Goal: Task Accomplishment & Management: Manage account settings

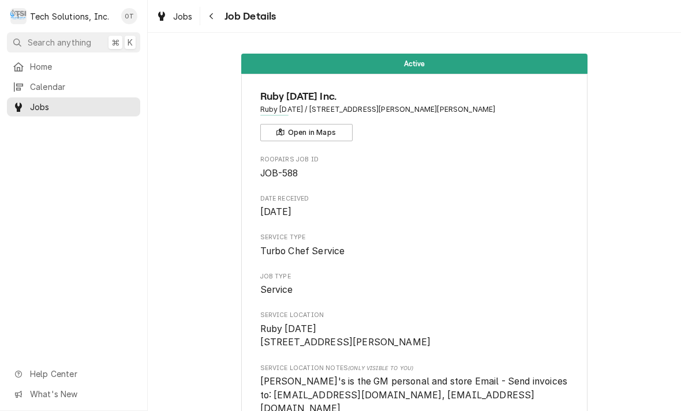
scroll to position [1256, 0]
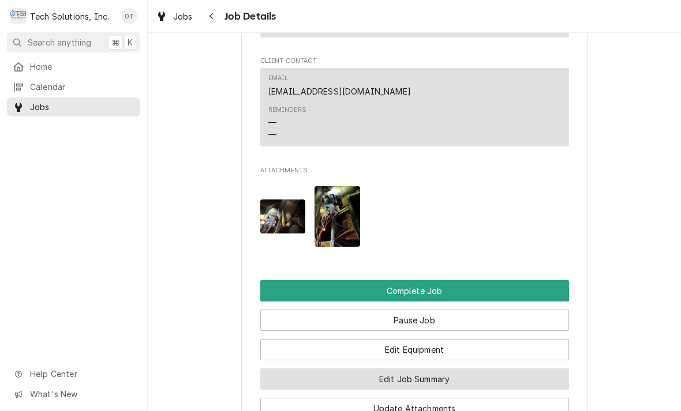
click at [414, 369] on button "Edit Job Summary" at bounding box center [414, 379] width 309 height 21
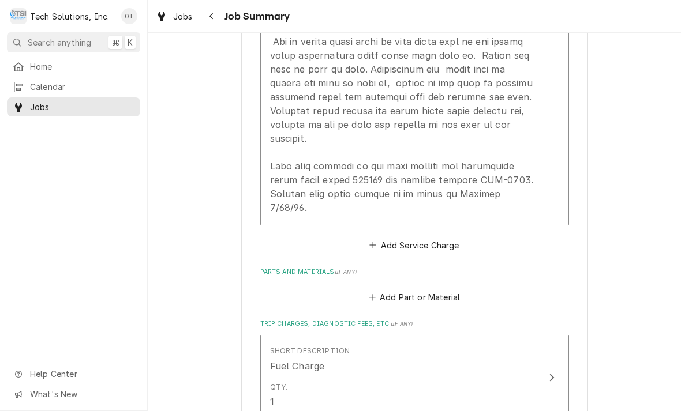
scroll to position [892, 0]
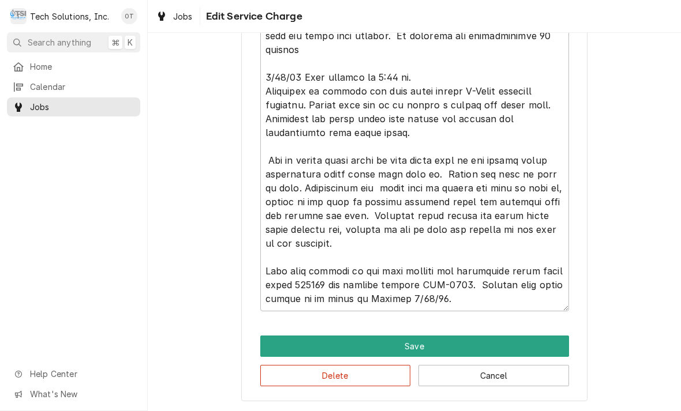
scroll to position [647, 0]
click at [467, 298] on textarea "Service Summary" at bounding box center [414, 22] width 309 height 579
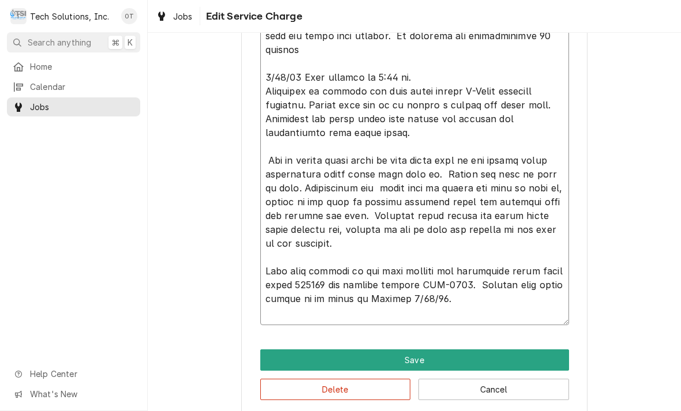
type textarea "x"
type textarea "8/4/25 arrived at location, checked unit, found unit shutting down after runnin…"
type textarea "x"
type textarea "8/4/25 arrived at location, checked unit, found unit shutting down after runnin…"
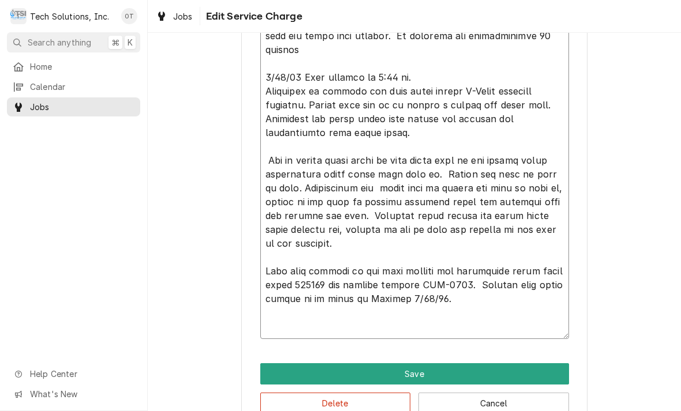
type textarea "x"
type textarea "8/4/25 arrived at location, checked unit, found unit shutting down after runnin…"
type textarea "x"
type textarea "8/4/25 arrived at location, checked unit, found unit shutting down after runnin…"
type textarea "x"
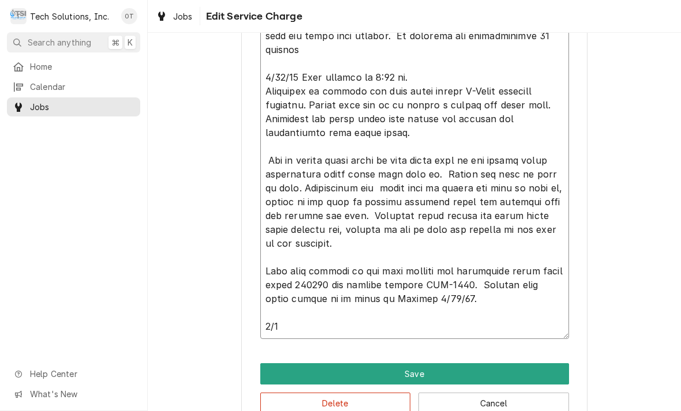
type textarea "8/4/25 arrived at location, checked unit, found unit shutting down after runnin…"
type textarea "x"
type textarea "8/4/25 arrived at location, checked unit, found unit shutting down after runnin…"
type textarea "x"
type textarea "8/4/25 arrived at location, checked unit, found unit shutting down after runnin…"
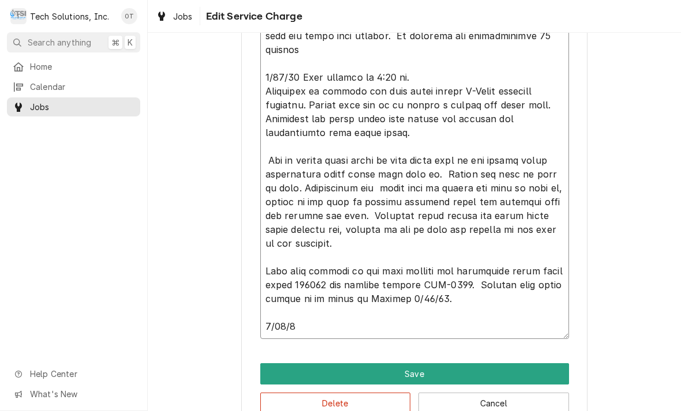
type textarea "x"
type textarea "8/4/25 arrived at location, checked unit, found unit shutting down after runnin…"
type textarea "x"
type textarea "8/4/25 arrived at location, checked unit, found unit shutting down after runnin…"
type textarea "x"
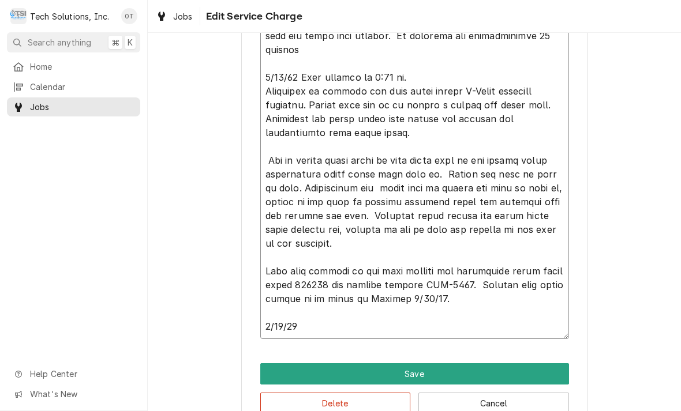
type textarea "8/4/25 arrived at location, checked unit, found unit shutting down after runnin…"
type textarea "x"
type textarea "8/4/25 arrived at location, checked unit, found unit shutting down after runnin…"
type textarea "x"
type textarea "8/4/25 arrived at location, checked unit, found unit shutting down after runnin…"
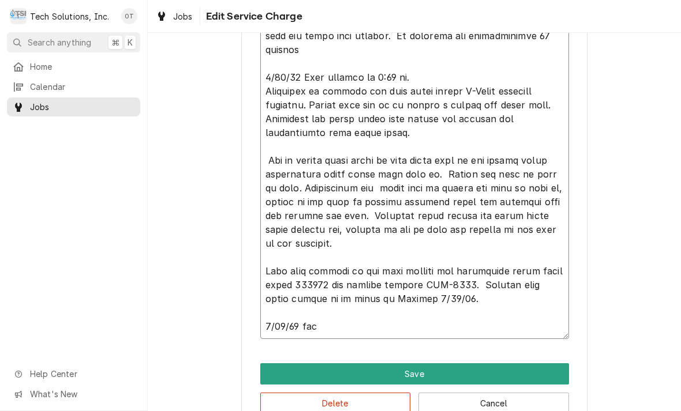
type textarea "x"
type textarea "8/4/25 arrived at location, checked unit, found unit shutting down after runnin…"
type textarea "x"
type textarea "8/4/25 arrived at location, checked unit, found unit shutting down after runnin…"
type textarea "x"
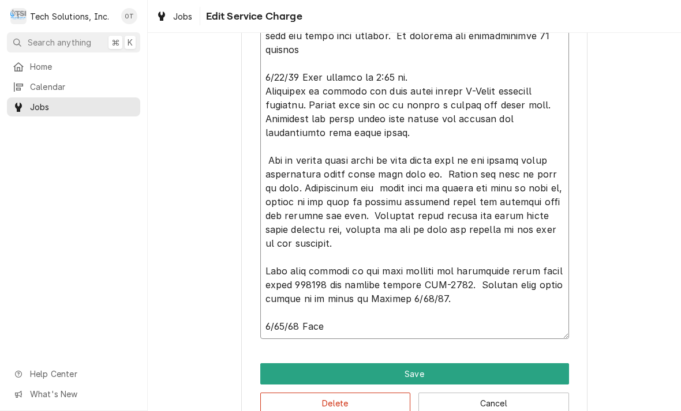
type textarea "8/4/25 arrived at location, checked unit, found unit shutting down after runnin…"
type textarea "x"
type textarea "8/4/25 arrived at location, checked unit, found unit shutting down after runnin…"
type textarea "x"
type textarea "8/4/25 arrived at location, checked unit, found unit shutting down after runnin…"
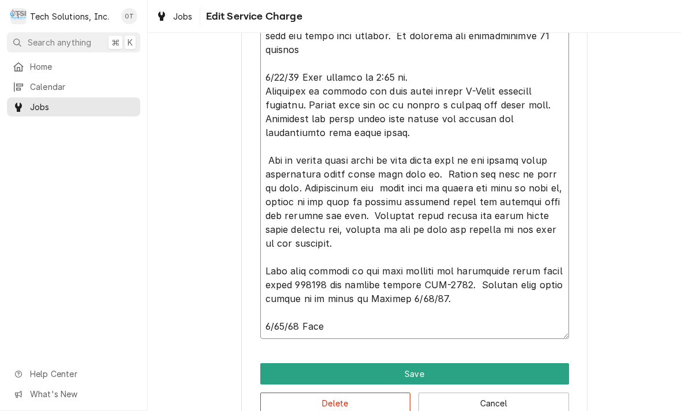
type textarea "x"
type textarea "8/4/25 arrived at location, checked unit, found unit shutting down after runnin…"
type textarea "x"
type textarea "8/4/25 arrived at location, checked unit, found unit shutting down after runnin…"
type textarea "x"
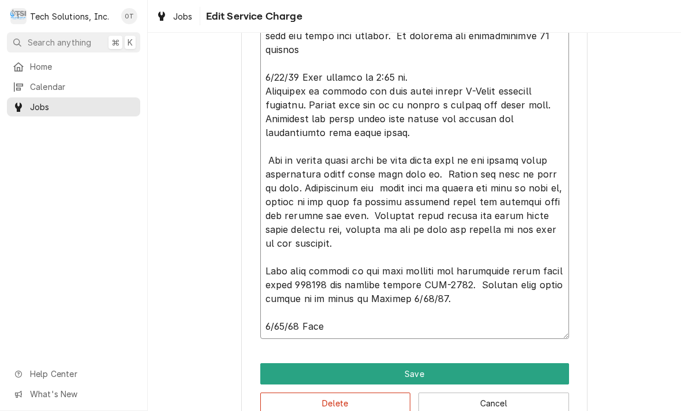
type textarea "8/4/25 arrived at location, checked unit, found unit shutting down after runnin…"
type textarea "x"
type textarea "8/4/25 arrived at location, checked unit, found unit shutting down after runnin…"
type textarea "x"
type textarea "8/4/25 arrived at location, checked unit, found unit shutting down after runnin…"
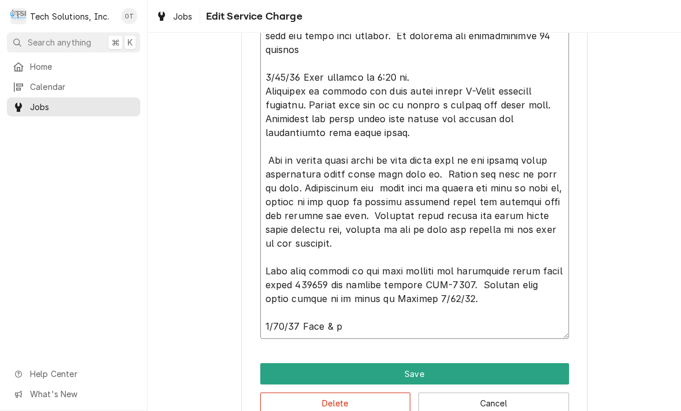
type textarea "x"
type textarea "8/4/25 arrived at location, checked unit, found unit shutting down after runnin…"
type textarea "x"
type textarea "8/4/25 arrived at location, checked unit, found unit shutting down after runnin…"
type textarea "x"
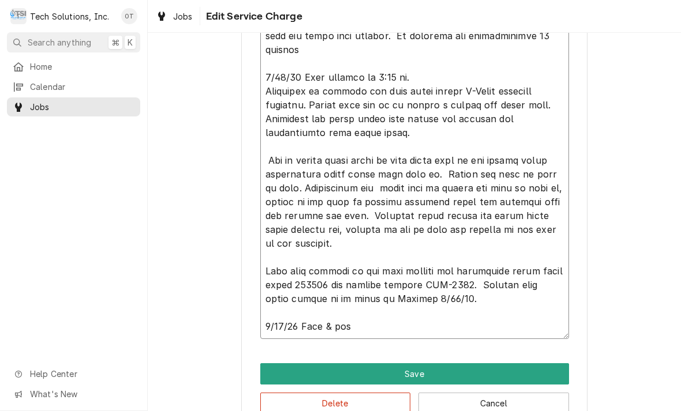
type textarea "8/4/25 arrived at location, checked unit, found unit shutting down after runnin…"
type textarea "x"
type textarea "8/4/25 arrived at location, checked unit, found unit shutting down after runnin…"
type textarea "x"
type textarea "8/4/25 arrived at location, checked unit, found unit shutting down after runnin…"
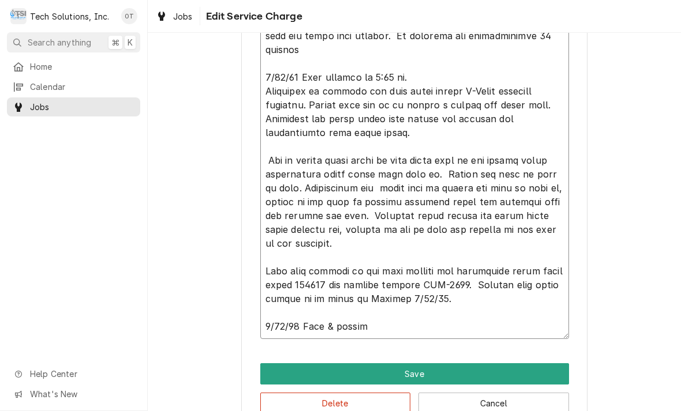
type textarea "x"
type textarea "8/4/25 arrived at location, checked unit, found unit shutting down after runnin…"
type textarea "x"
type textarea "8/4/25 arrived at location, checked unit, found unit shutting down after runnin…"
type textarea "x"
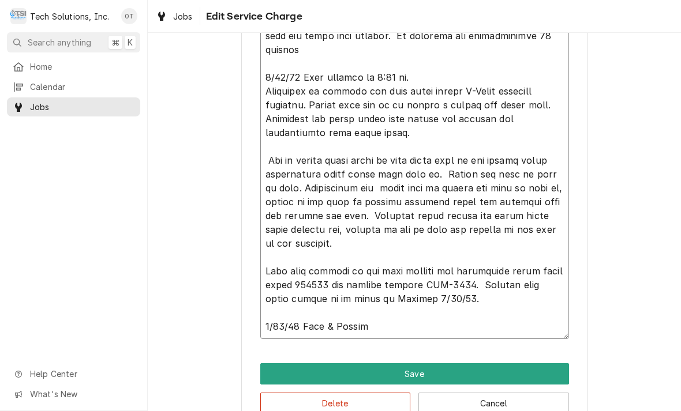
type textarea "8/4/25 arrived at location, checked unit, found unit shutting down after runnin…"
type textarea "x"
type textarea "8/4/25 arrived at location, checked unit, found unit shutting down after runnin…"
type textarea "x"
type textarea "8/4/25 arrived at location, checked unit, found unit shutting down after runnin…"
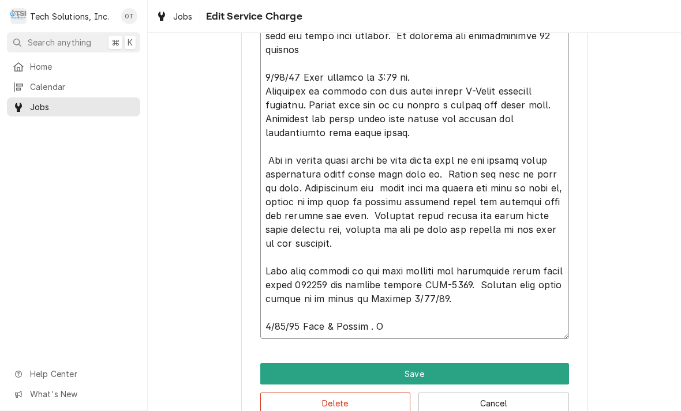
type textarea "x"
type textarea "8/4/25 arrived at location, checked unit, found unit shutting down after runnin…"
type textarea "x"
type textarea "8/4/25 arrived at location, checked unit, found unit shutting down after runnin…"
type textarea "x"
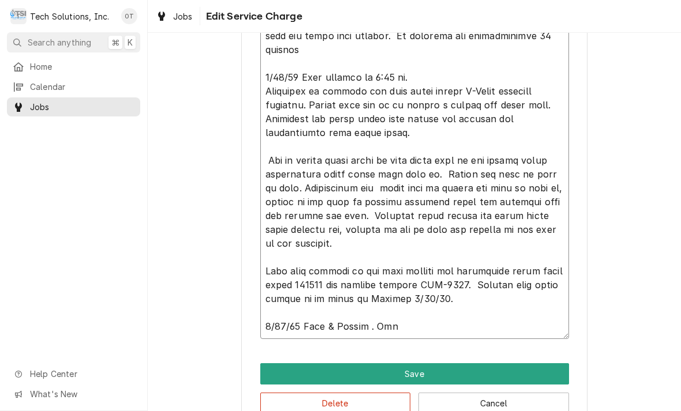
type textarea "8/4/25 arrived at location, checked unit, found unit shutting down after runnin…"
type textarea "x"
type textarea "8/4/25 arrived at location, checked unit, found unit shutting down after runnin…"
type textarea "x"
type textarea "8/4/25 arrived at location, checked unit, found unit shutting down after runnin…"
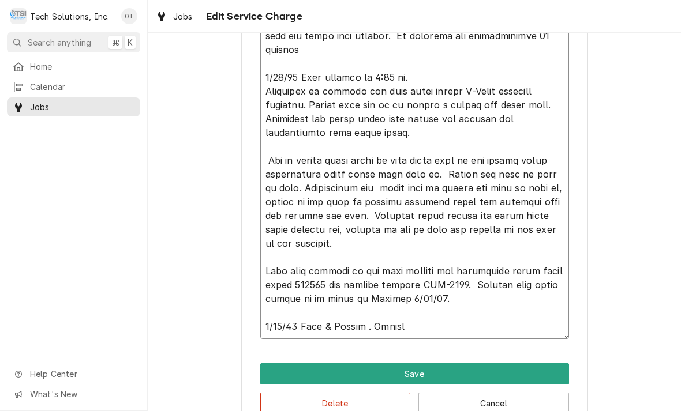
type textarea "x"
type textarea "8/4/25 arrived at location, checked unit, found unit shutting down after runnin…"
type textarea "x"
type textarea "8/4/25 arrived at location, checked unit, found unit shutting down after runnin…"
type textarea "x"
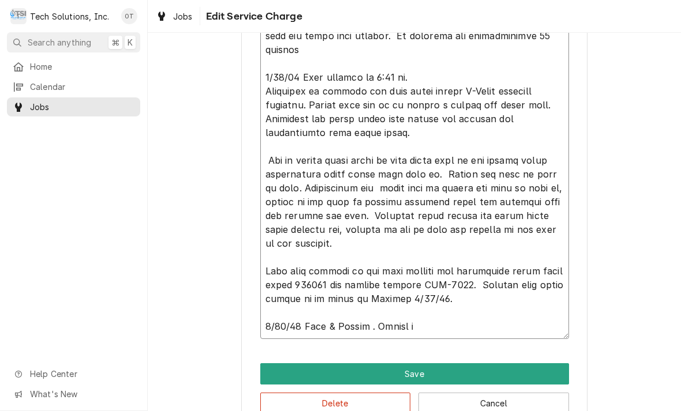
type textarea "8/4/25 arrived at location, checked unit, found unit shutting down after runnin…"
type textarea "x"
type textarea "8/4/25 arrived at location, checked unit, found unit shutting down after runnin…"
type textarea "x"
type textarea "8/4/25 arrived at location, checked unit, found unit shutting down after runnin…"
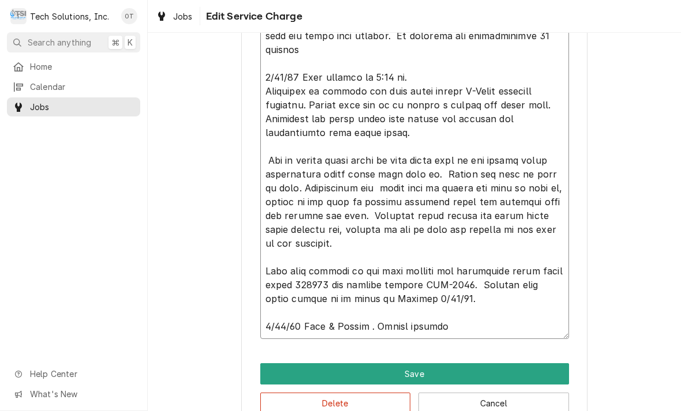
type textarea "x"
type textarea "8/4/25 arrived at location, checked unit, found unit shutting down after runnin…"
type textarea "x"
type textarea "8/4/25 arrived at location, checked unit, found unit shutting down after runnin…"
type textarea "x"
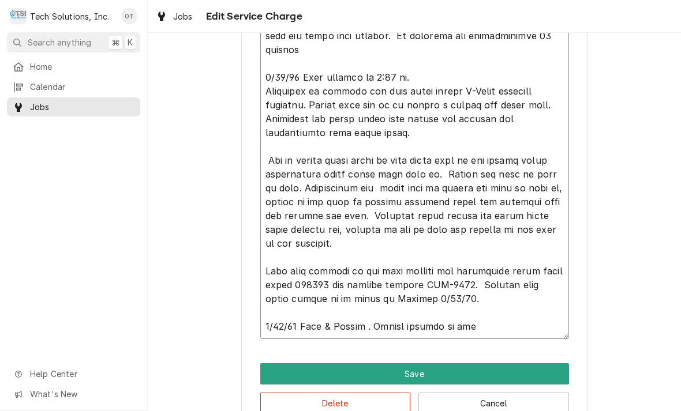
type textarea "8/4/25 arrived at location, checked unit, found unit shutting down after runnin…"
type textarea "x"
type textarea "8/4/25 arrived at location, checked unit, found unit shutting down after runnin…"
type textarea "x"
type textarea "8/4/25 arrived at location, checked unit, found unit shutting down after runnin…"
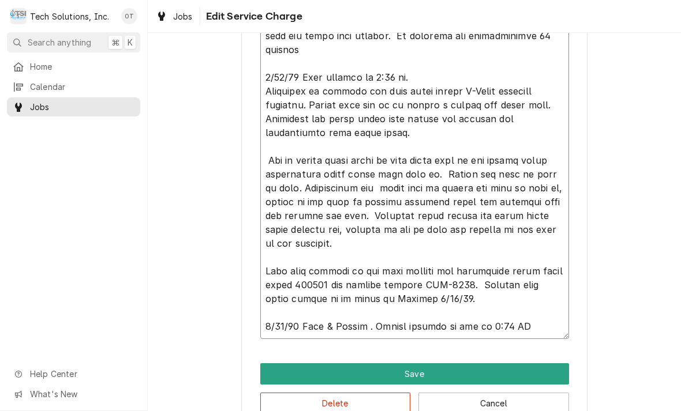
type textarea "x"
type textarea "8/4/25 arrived at location, checked unit, found unit shutting down after runnin…"
type textarea "x"
type textarea "8/4/25 arrived at location, checked unit, found unit shutting down after runnin…"
type textarea "x"
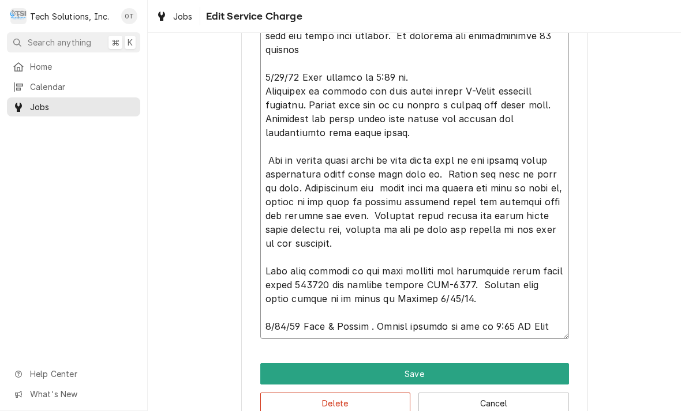
type textarea "8/4/25 arrived at location, checked unit, found unit shutting down after runnin…"
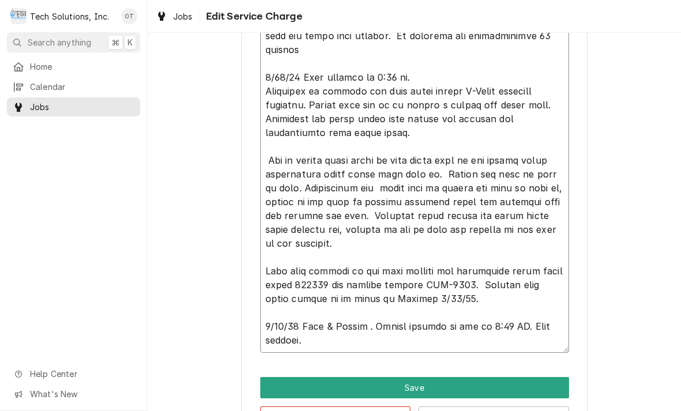
type textarea "x"
type textarea "8/4/25 arrived at location, checked unit, found unit shutting down after runnin…"
type textarea "x"
type textarea "8/4/25 arrived at location, checked unit, found unit shutting down after runnin…"
type textarea "x"
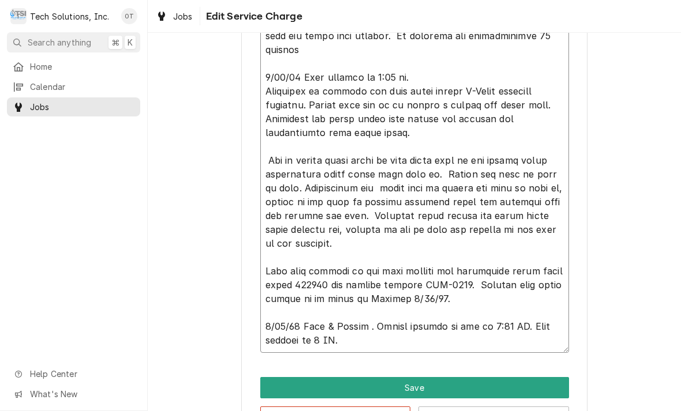
type textarea "8/4/25 arrived at location, checked unit, found unit shutting down after runnin…"
type textarea "x"
type textarea "8/4/25 arrived at location, checked unit, found unit shutting down after runnin…"
type textarea "x"
type textarea "8/4/25 arrived at location, checked unit, found unit shutting down after runnin…"
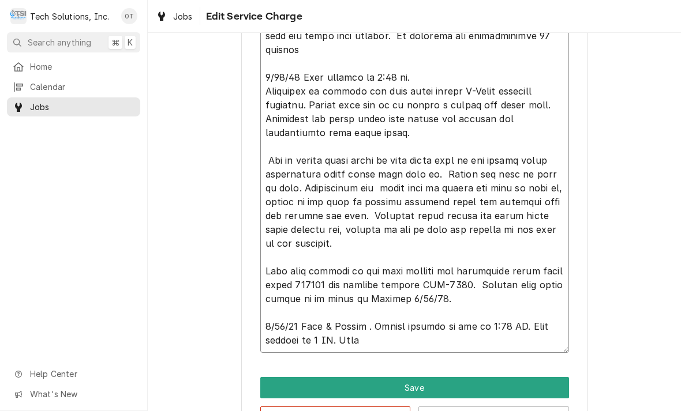
type textarea "x"
type textarea "8/4/25 arrived at location, checked unit, found unit shutting down after runnin…"
type textarea "x"
type textarea "8/4/25 arrived at location, checked unit, found unit shutting down after runnin…"
type textarea "x"
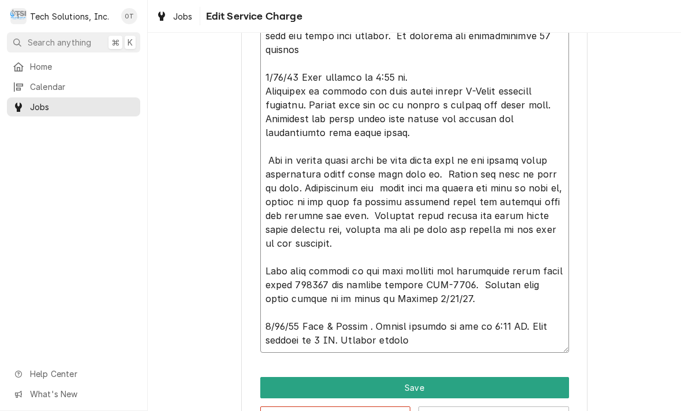
type textarea "8/4/25 arrived at location, checked unit, found unit shutting down after runnin…"
type textarea "x"
type textarea "8/4/25 arrived at location, checked unit, found unit shutting down after runnin…"
type textarea "x"
type textarea "8/4/25 arrived at location, checked unit, found unit shutting down after runnin…"
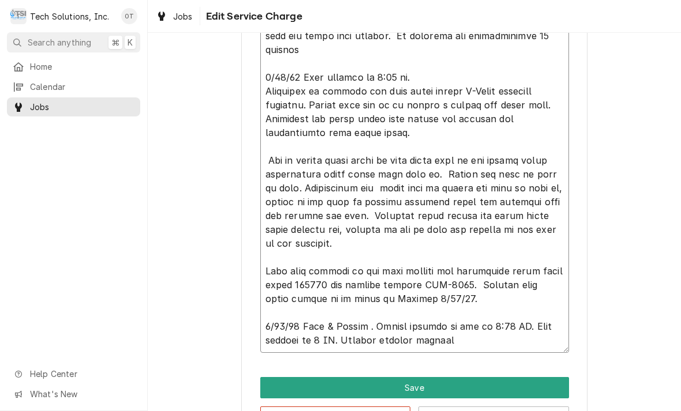
type textarea "x"
type textarea "8/4/25 arrived at location, checked unit, found unit shutting down after runnin…"
type textarea "x"
type textarea "8/4/25 arrived at location, checked unit, found unit shutting down after runnin…"
type textarea "x"
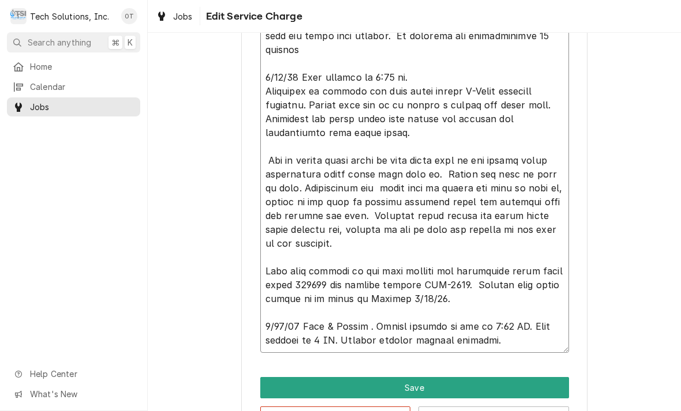
type textarea "8/4/25 arrived at location, checked unit, found unit shutting down after runnin…"
type textarea "x"
type textarea "8/4/25 arrived at location, checked unit, found unit shutting down after runnin…"
type textarea "x"
type textarea "8/4/25 arrived at location, checked unit, found unit shutting down after runnin…"
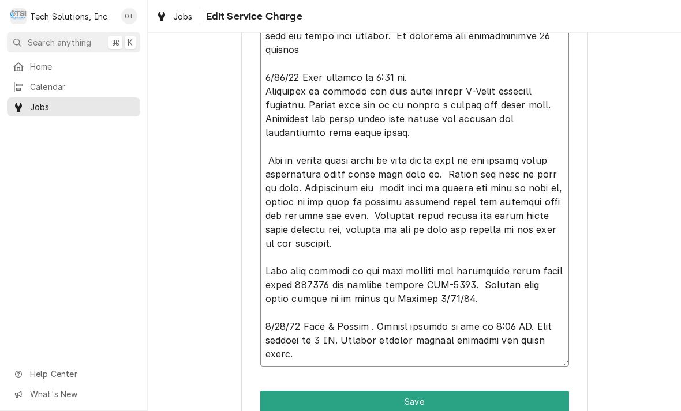
type textarea "x"
type textarea "8/4/25 arrived at location, checked unit, found unit shutting down after runnin…"
type textarea "x"
type textarea "8/4/25 arrived at location, checked unit, found unit shutting down after runnin…"
type textarea "x"
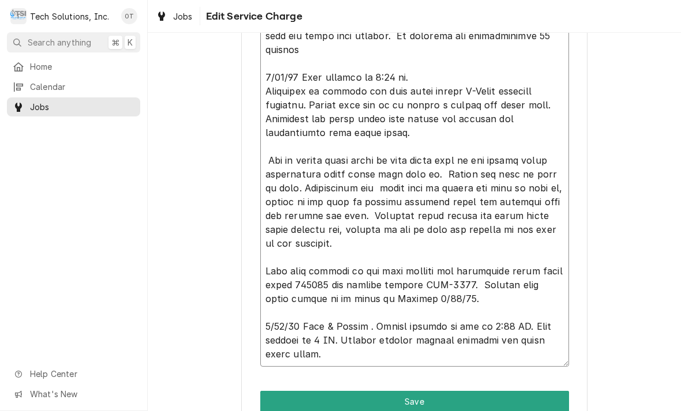
type textarea "8/4/25 arrived at location, checked unit, found unit shutting down after runnin…"
type textarea "x"
type textarea "8/4/25 arrived at location, checked unit, found unit shutting down after runnin…"
type textarea "x"
type textarea "8/4/25 arrived at location, checked unit, found unit shutting down after runnin…"
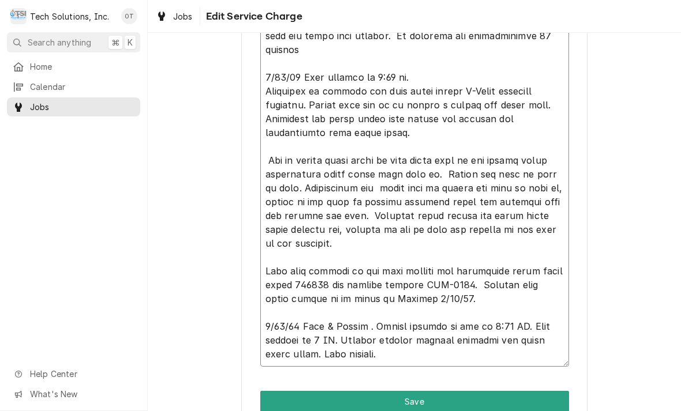
type textarea "x"
type textarea "8/4/25 arrived at location, checked unit, found unit shutting down after runnin…"
type textarea "x"
type textarea "8/4/25 arrived at location, checked unit, found unit shutting down after runnin…"
type textarea "x"
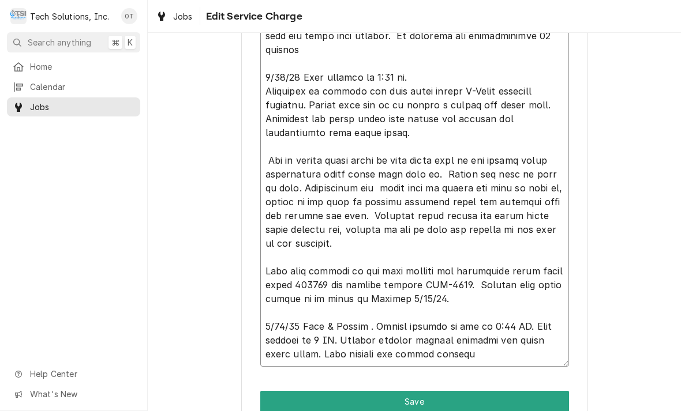
type textarea "8/4/25 arrived at location, checked unit, found unit shutting down after runnin…"
type textarea "x"
type textarea "8/4/25 arrived at location, checked unit, found unit shutting down after runnin…"
type textarea "x"
type textarea "8/4/25 arrived at location, checked unit, found unit shutting down after runnin…"
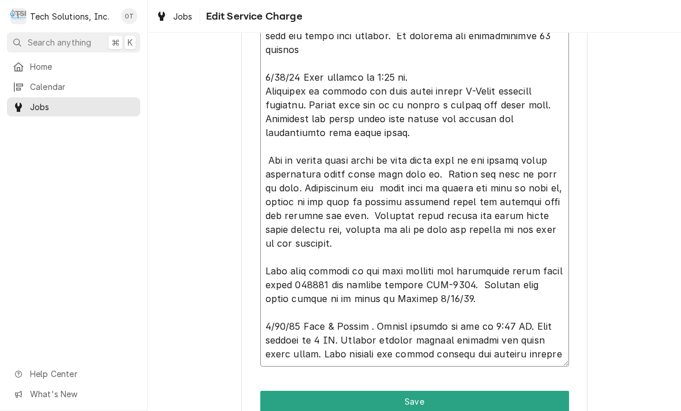
type textarea "x"
type textarea "8/4/25 arrived at location, checked unit, found unit shutting down after runnin…"
type textarea "x"
type textarea "8/4/25 arrived at location, checked unit, found unit shutting down after runnin…"
type textarea "x"
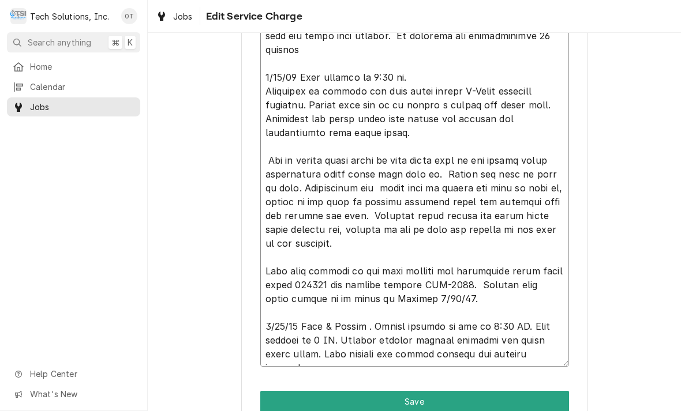
type textarea "8/4/25 arrived at location, checked unit, found unit shutting down after runnin…"
type textarea "x"
type textarea "8/4/25 arrived at location, checked unit, found unit shutting down after runnin…"
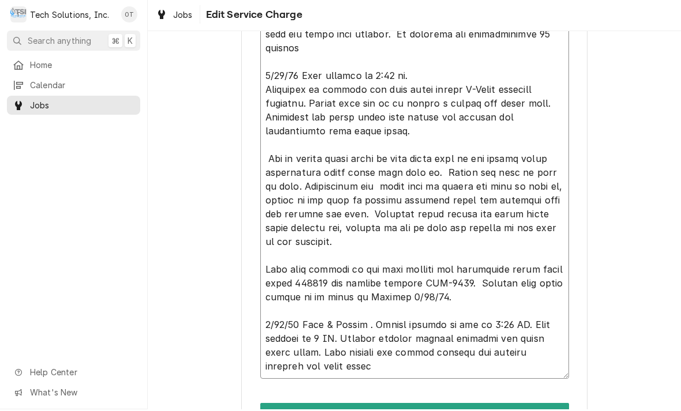
type textarea "x"
type textarea "8/4/25 arrived at location, checked unit, found unit shutting down after runnin…"
type textarea "x"
type textarea "8/4/25 arrived at location, checked unit, found unit shutting down after runnin…"
type textarea "x"
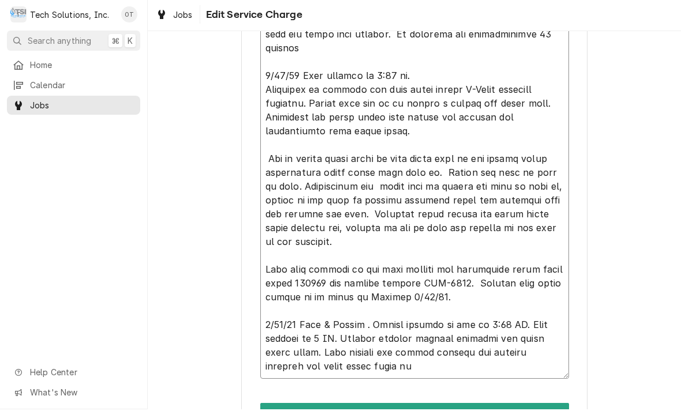
type textarea "8/4/25 arrived at location, checked unit, found unit shutting down after runnin…"
type textarea "x"
type textarea "8/4/25 arrived at location, checked unit, found unit shutting down after runnin…"
type textarea "x"
type textarea "8/4/25 arrived at location, checked unit, found unit shutting down after runnin…"
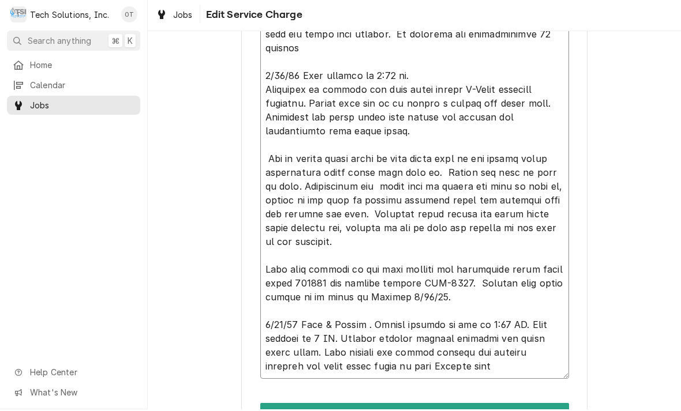
type textarea "x"
type textarea "8/4/25 arrived at location, checked unit, found unit shutting down after runnin…"
type textarea "x"
type textarea "8/4/25 arrived at location, checked unit, found unit shutting down after runnin…"
type textarea "x"
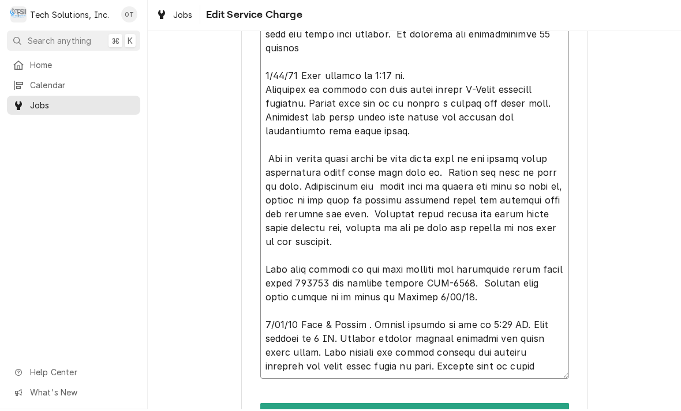
type textarea "8/4/25 arrived at location, checked unit, found unit shutting down after runnin…"
type textarea "x"
type textarea "8/4/25 arrived at location, checked unit, found unit shutting down after runnin…"
type textarea "x"
type textarea "8/4/25 arrived at location, checked unit, found unit shutting down after runnin…"
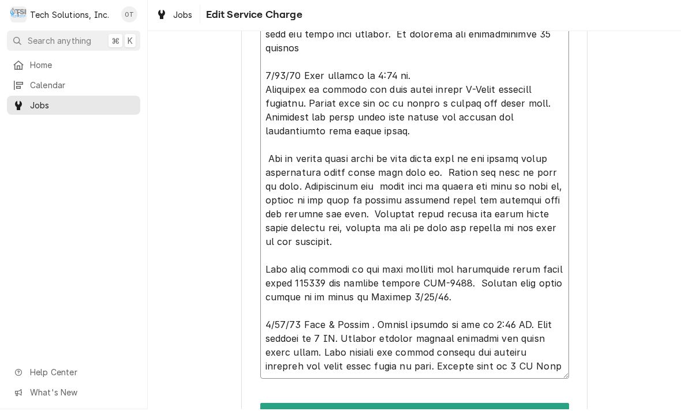
type textarea "x"
type textarea "8/4/25 arrived at location, checked unit, found unit shutting down after runnin…"
type textarea "x"
type textarea "8/4/25 arrived at location, checked unit, found unit shutting down after runnin…"
type textarea "x"
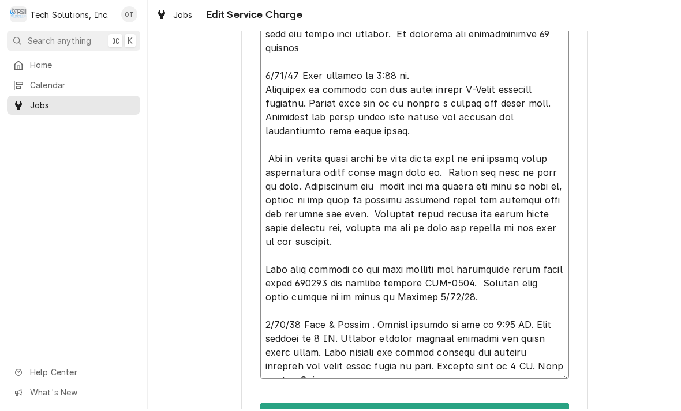
type textarea "8/4/25 arrived at location, checked unit, found unit shutting down after runnin…"
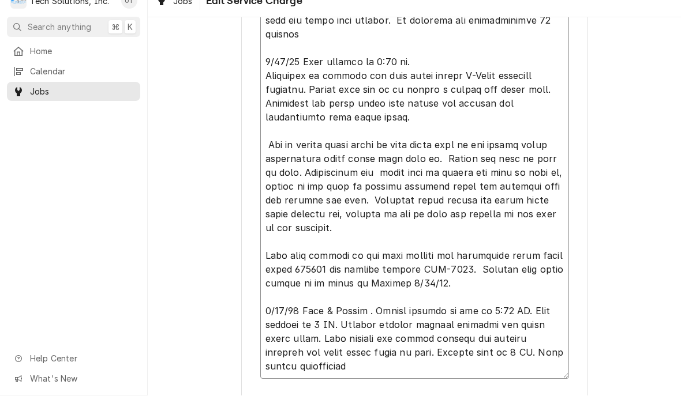
type textarea "x"
type textarea "8/4/25 arrived at location, checked unit, found unit shutting down after runnin…"
type textarea "x"
type textarea "8/4/25 arrived at location, checked unit, found unit shutting down after runnin…"
type textarea "x"
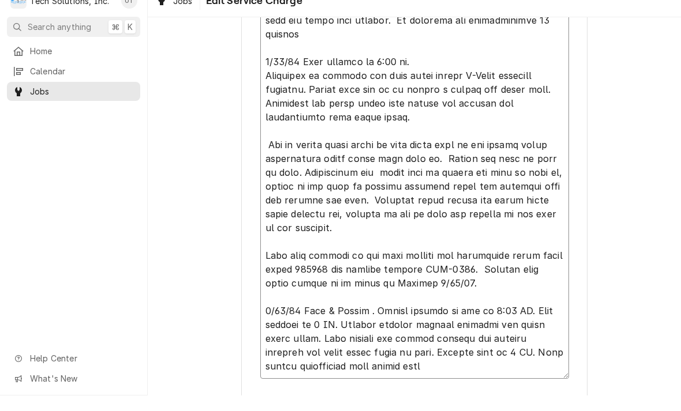
type textarea "8/4/25 arrived at location, checked unit, found unit shutting down after runnin…"
type textarea "x"
type textarea "8/4/25 arrived at location, checked unit, found unit shutting down after runnin…"
type textarea "x"
type textarea "8/4/25 arrived at location, checked unit, found unit shutting down after runnin…"
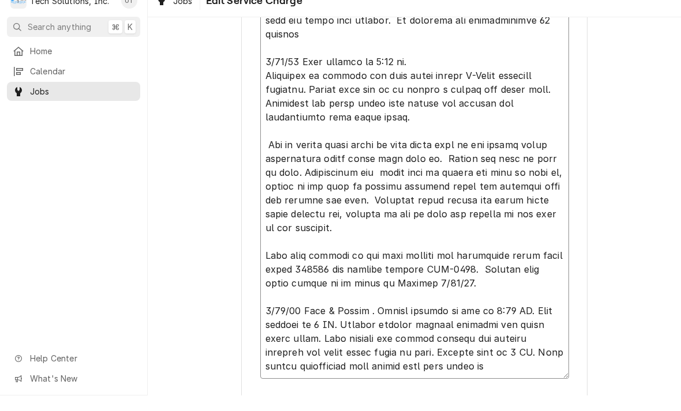
type textarea "x"
type textarea "8/4/25 arrived at location, checked unit, found unit shutting down after runnin…"
type textarea "x"
type textarea "8/4/25 arrived at location, checked unit, found unit shutting down after runnin…"
type textarea "x"
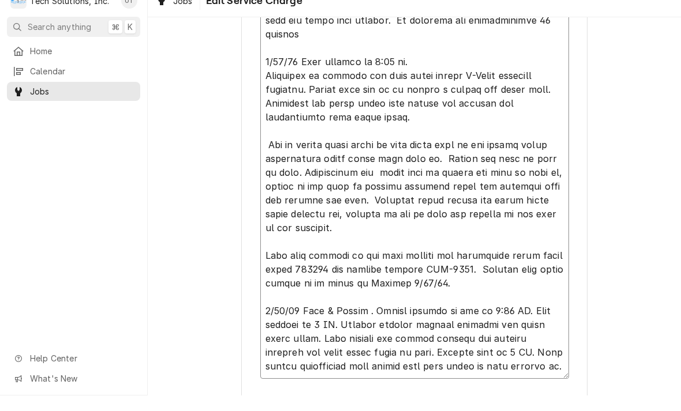
type textarea "8/4/25 arrived at location, checked unit, found unit shutting down after runnin…"
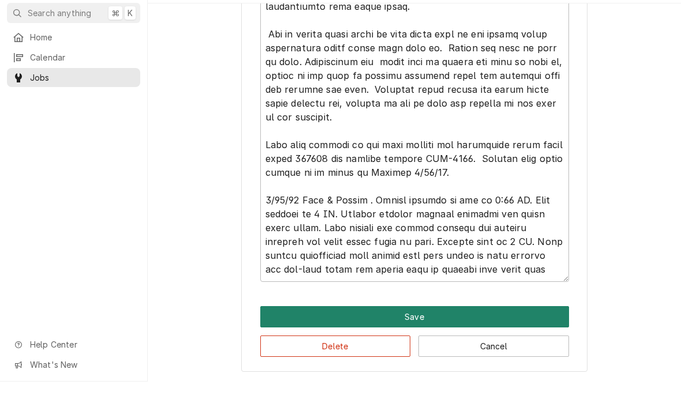
click at [415, 336] on button "Save" at bounding box center [414, 346] width 309 height 21
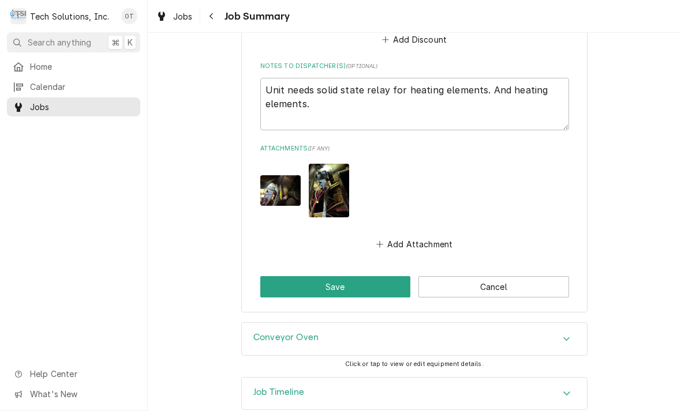
scroll to position [1447, 0]
click at [336, 276] on button "Save" at bounding box center [335, 286] width 151 height 21
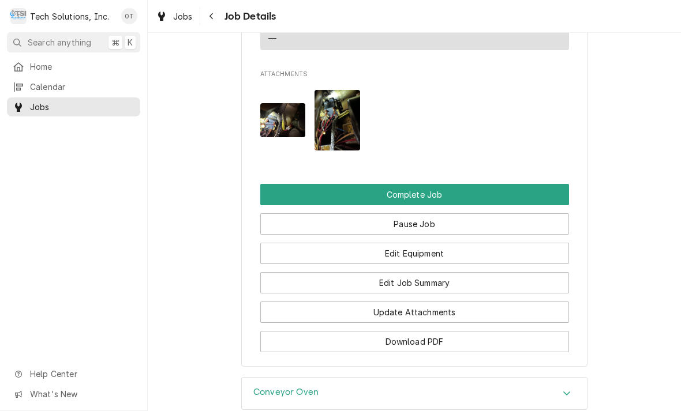
scroll to position [1353, 0]
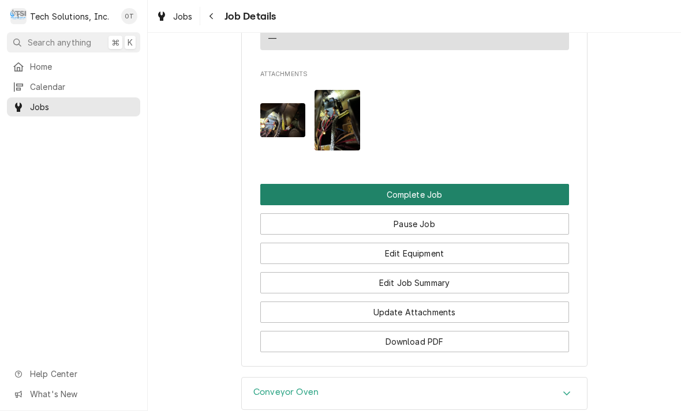
click at [419, 184] on button "Complete Job" at bounding box center [414, 194] width 309 height 21
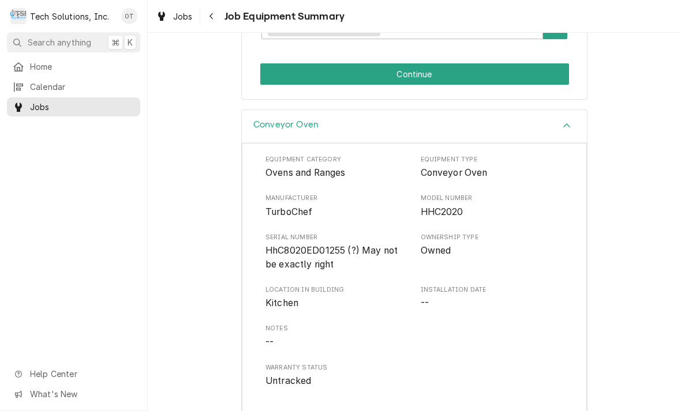
scroll to position [279, 0]
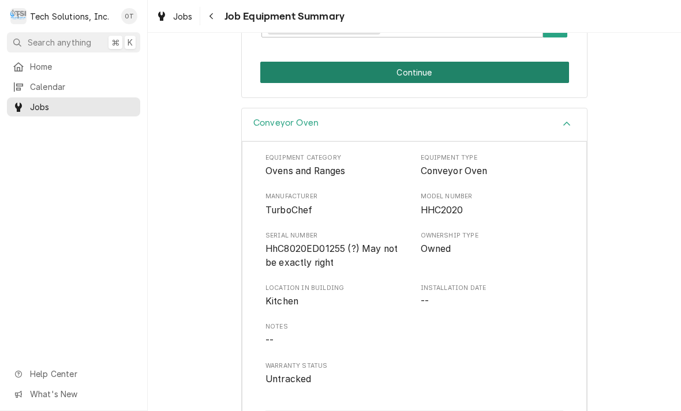
click at [417, 63] on button "Continue" at bounding box center [414, 72] width 309 height 21
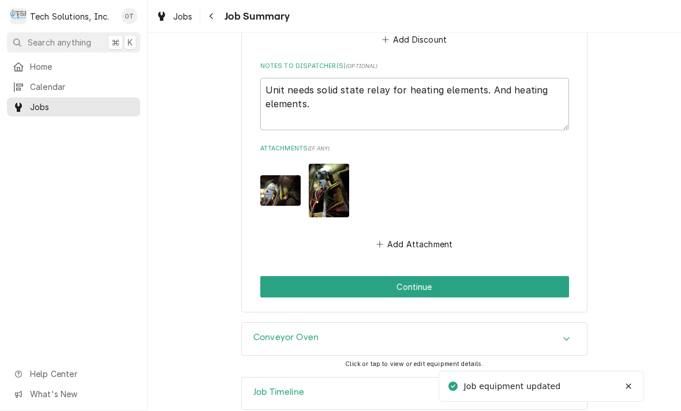
scroll to position [1447, 0]
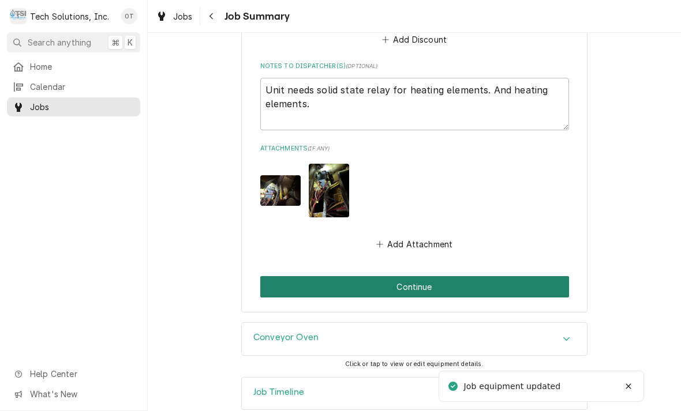
click at [414, 276] on button "Continue" at bounding box center [414, 286] width 309 height 21
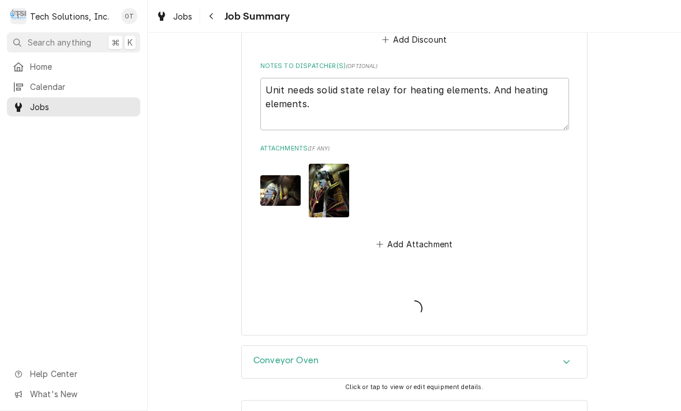
type textarea "x"
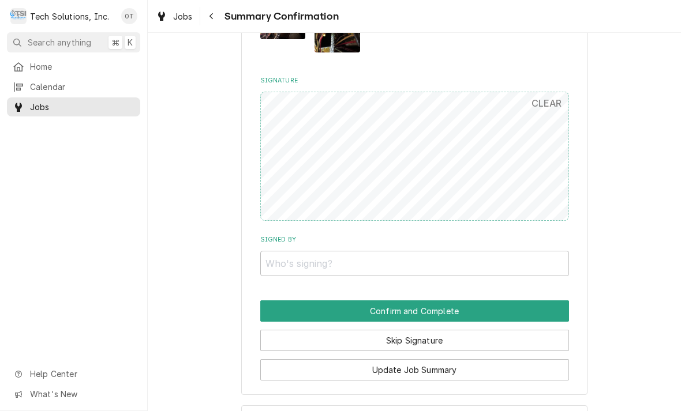
scroll to position [1209, 0]
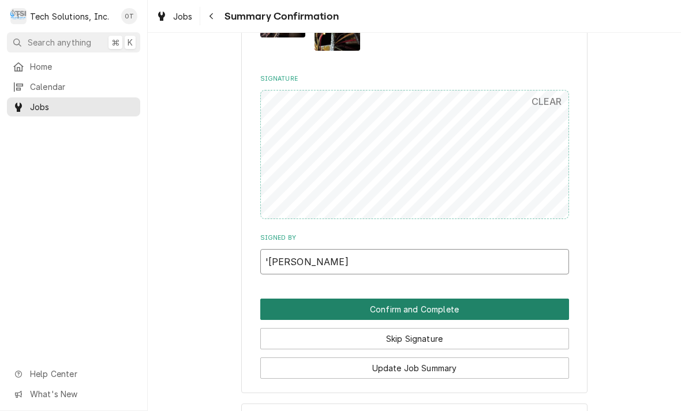
type input "'Brian mccune"
click at [411, 299] on button "Confirm and Complete" at bounding box center [414, 309] width 309 height 21
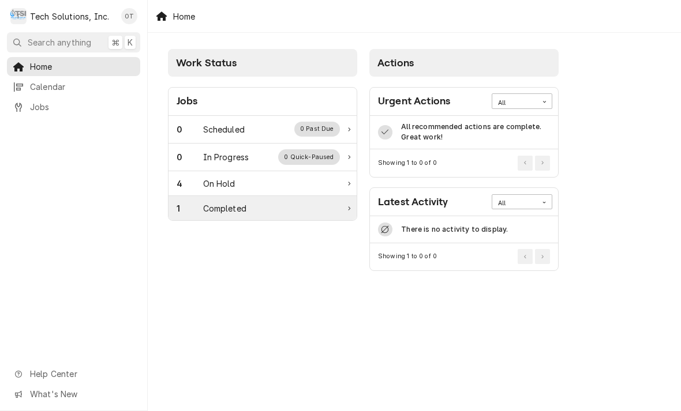
click at [232, 217] on div "1 Completed" at bounding box center [262, 208] width 188 height 24
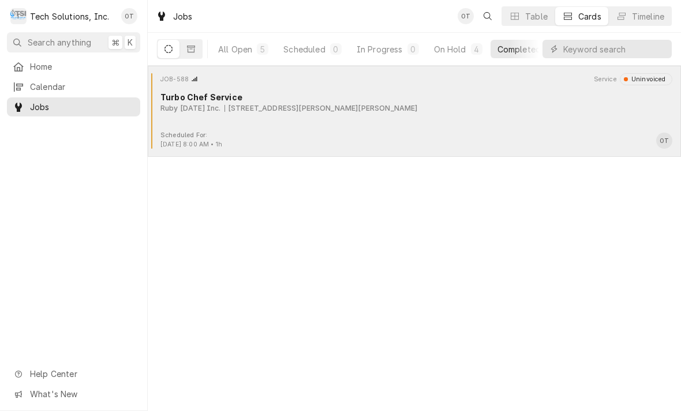
click at [279, 102] on div "Turbo Chef Service" at bounding box center [416, 97] width 512 height 12
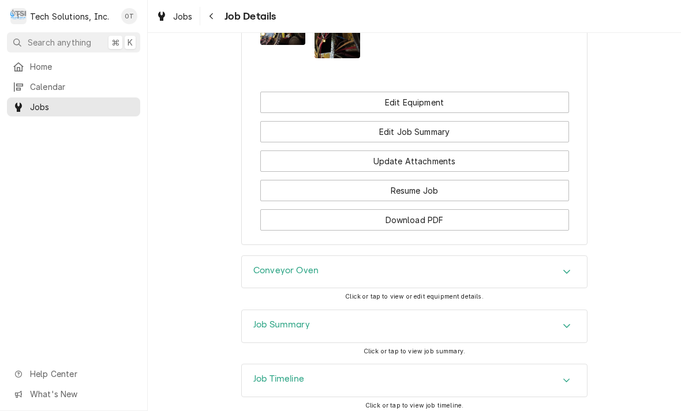
scroll to position [1305, 0]
